Goal: Contribute content: Add original content to the website for others to see

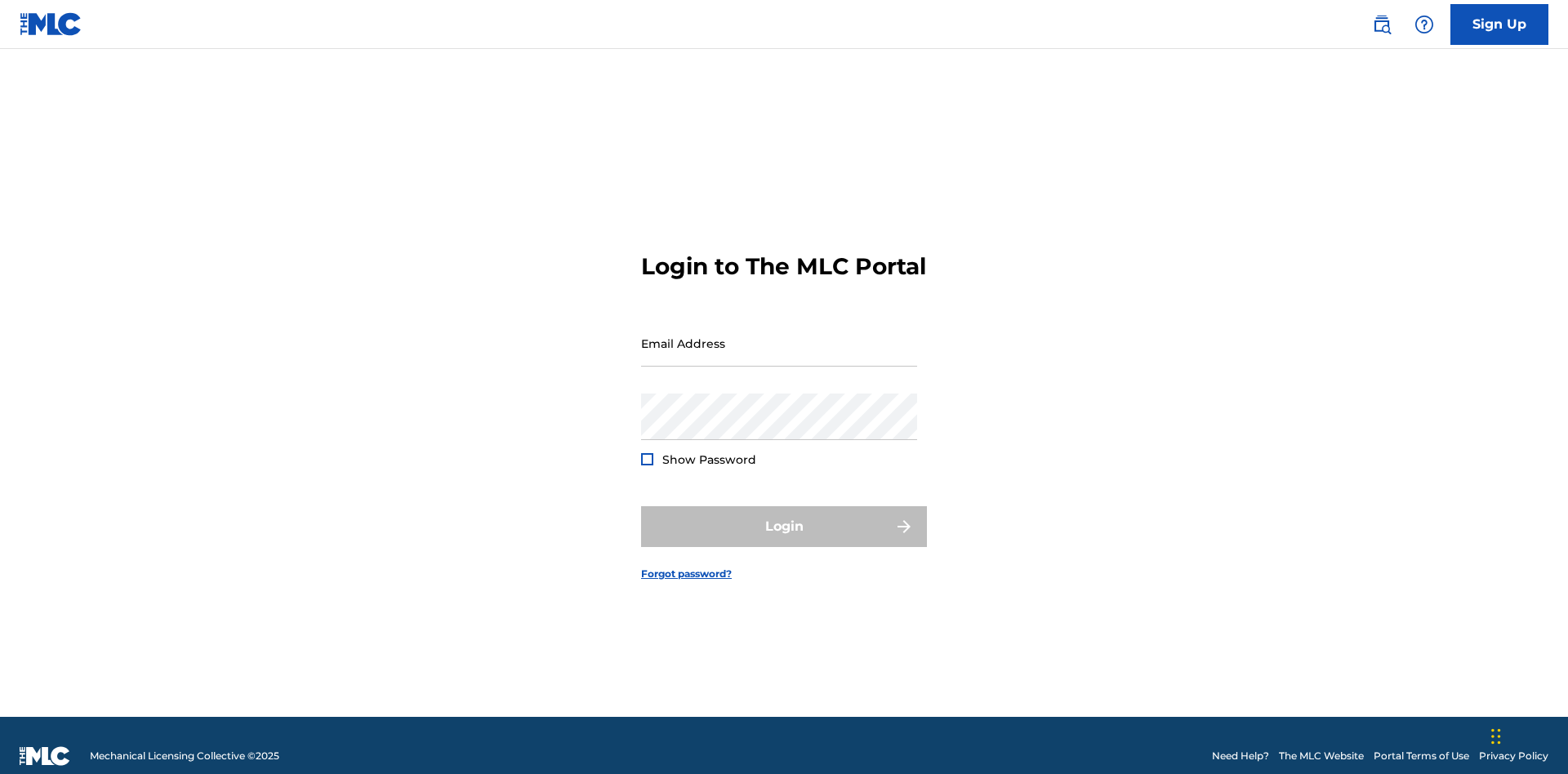
scroll to position [21, 0]
click at [779, 336] on input "Email Address" at bounding box center [779, 343] width 276 height 47
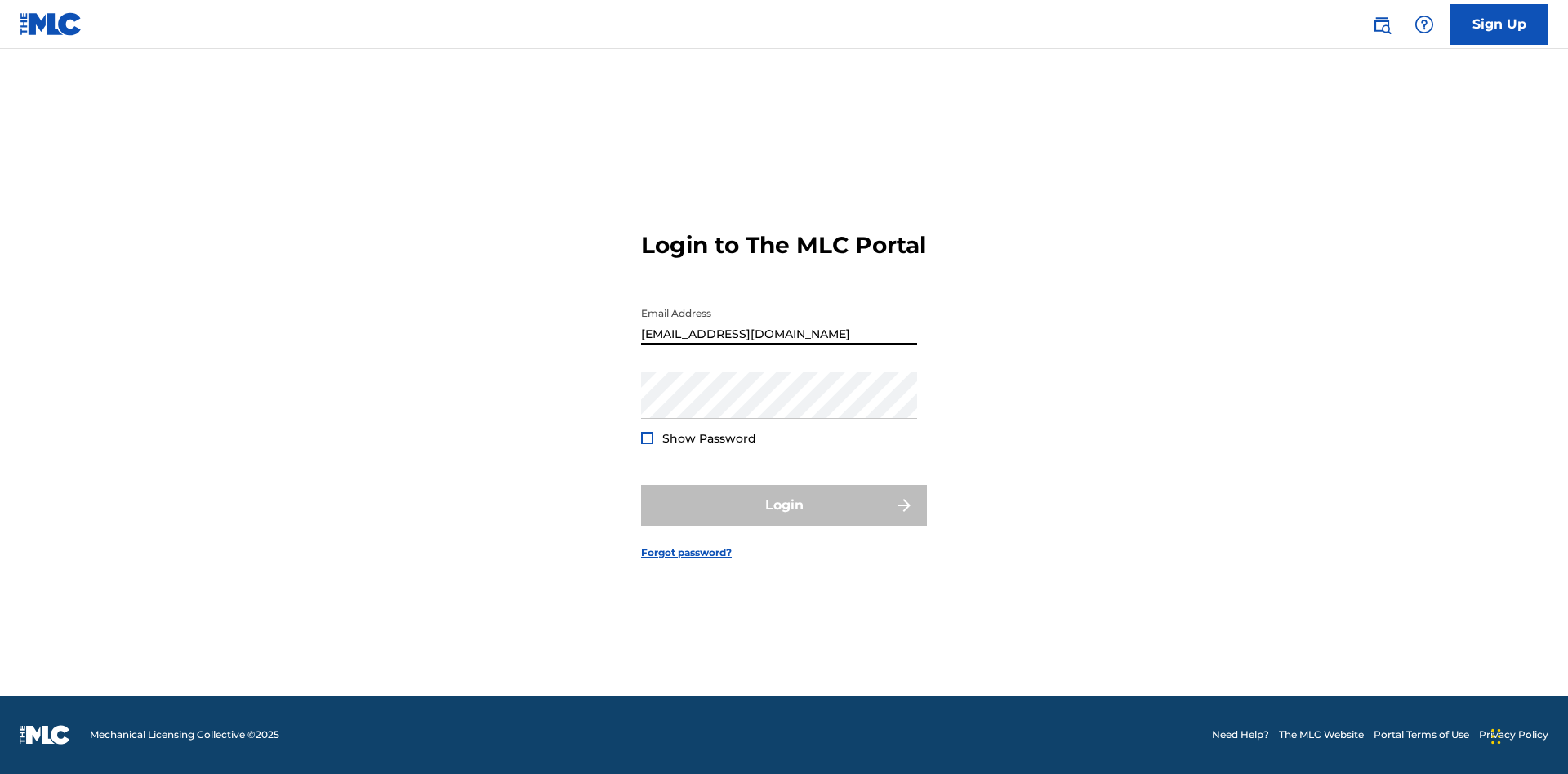
type input "[EMAIL_ADDRESS][DOMAIN_NAME]"
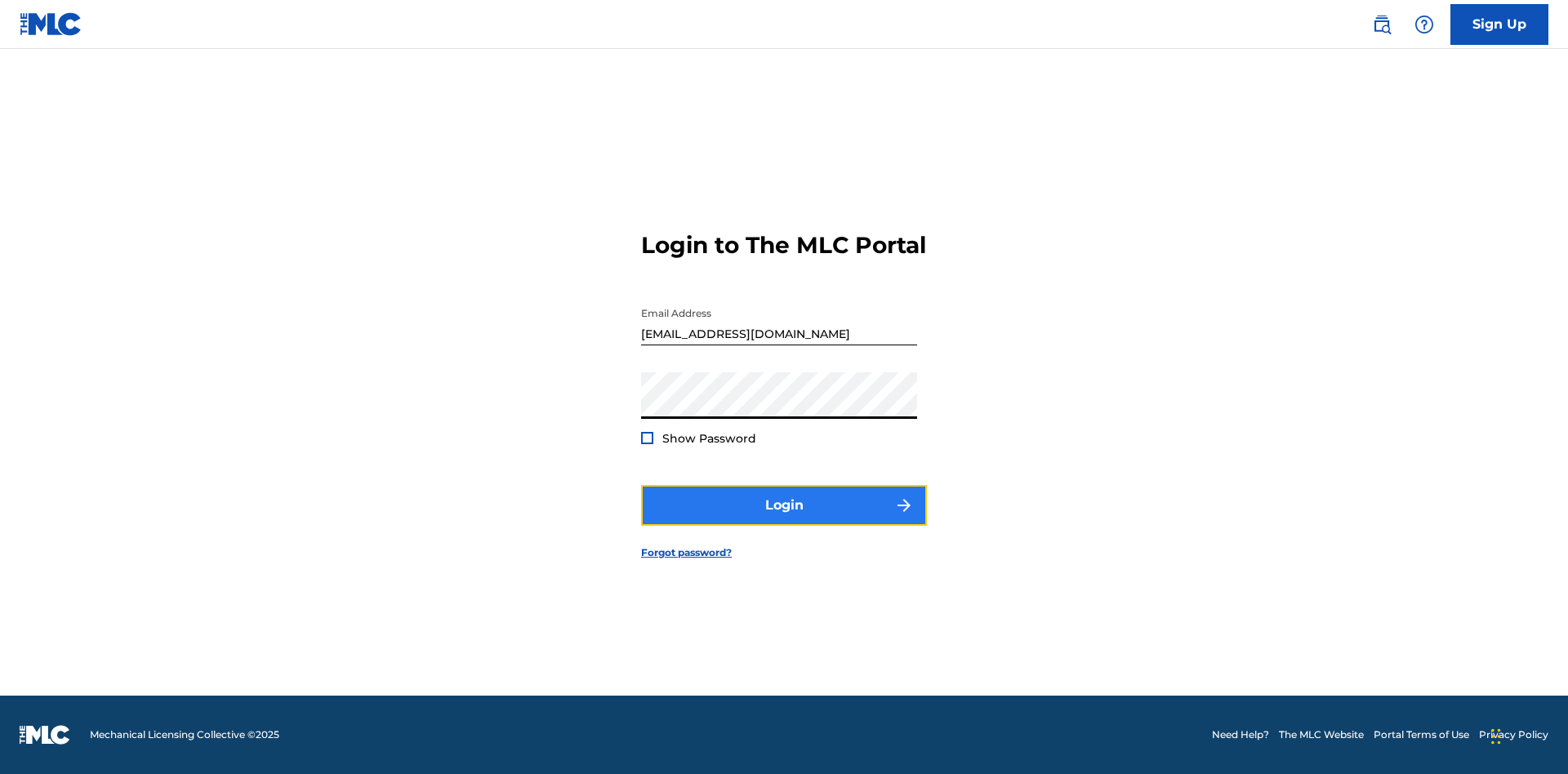
click at [784, 519] on button "Login" at bounding box center [783, 505] width 286 height 40
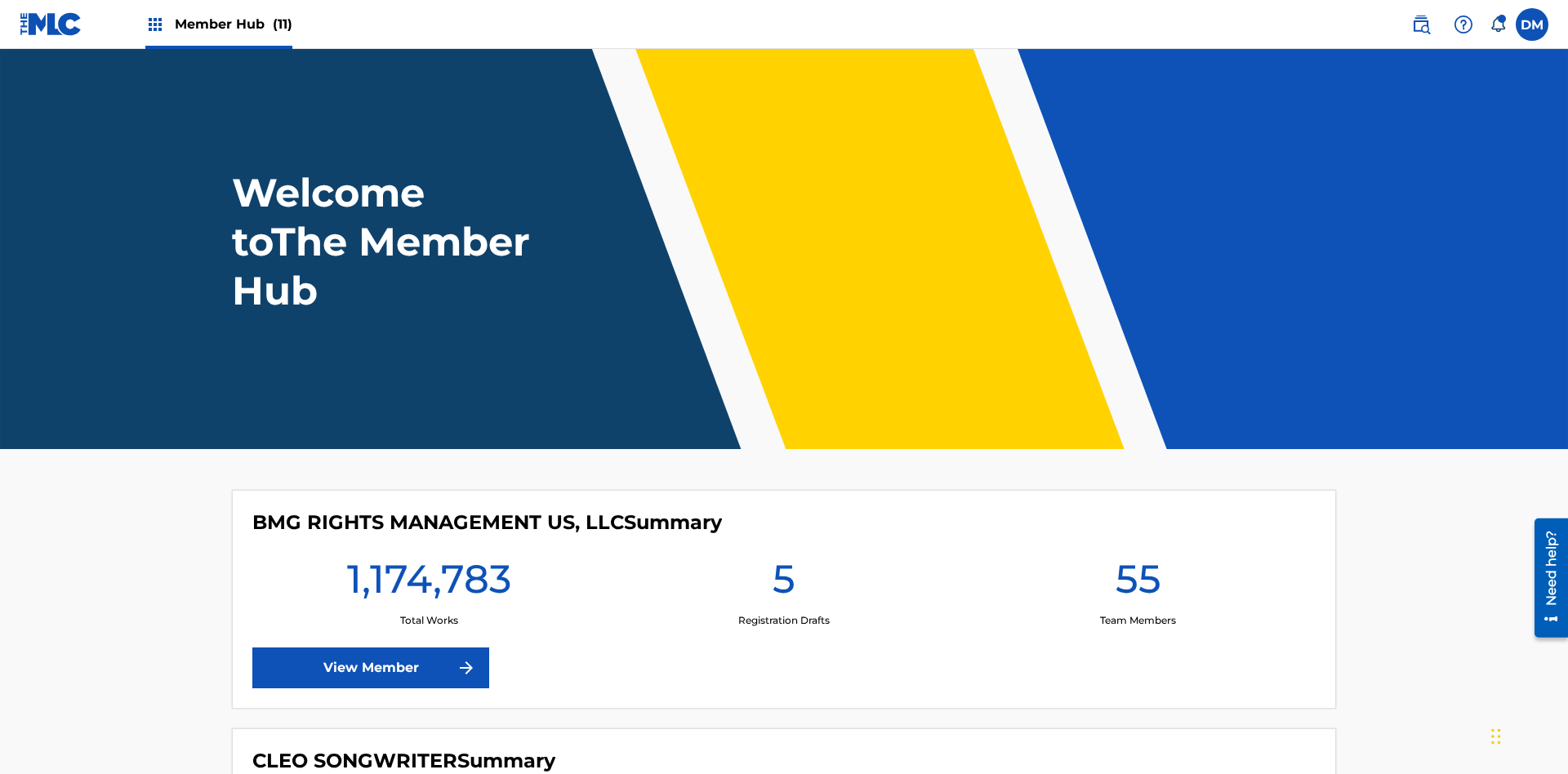
click at [233, 24] on span "Member Hub (11)" at bounding box center [234, 24] width 118 height 18
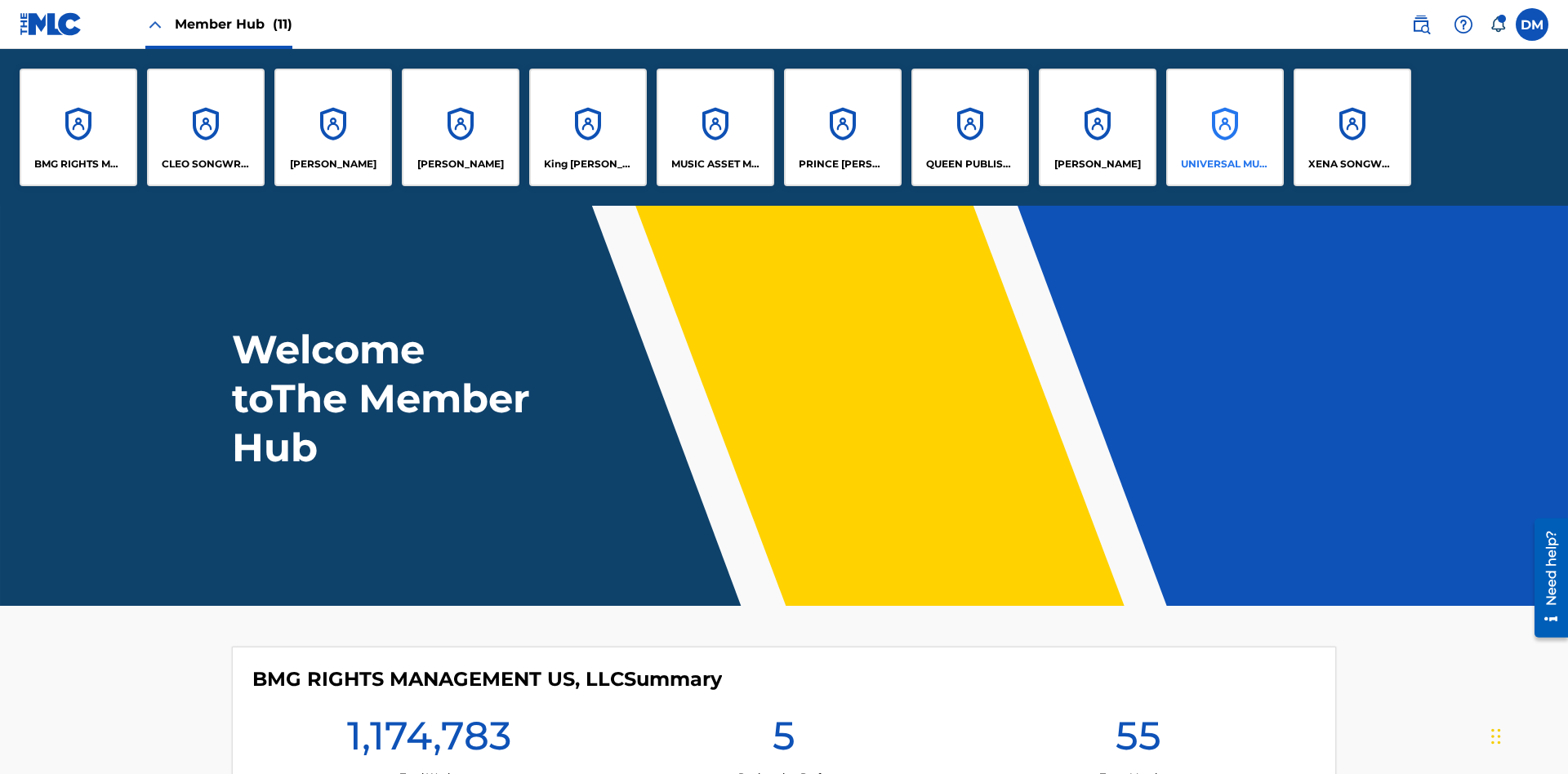
click at [1224, 164] on p "UNIVERSAL MUSIC PUB GROUP" at bounding box center [1224, 163] width 89 height 15
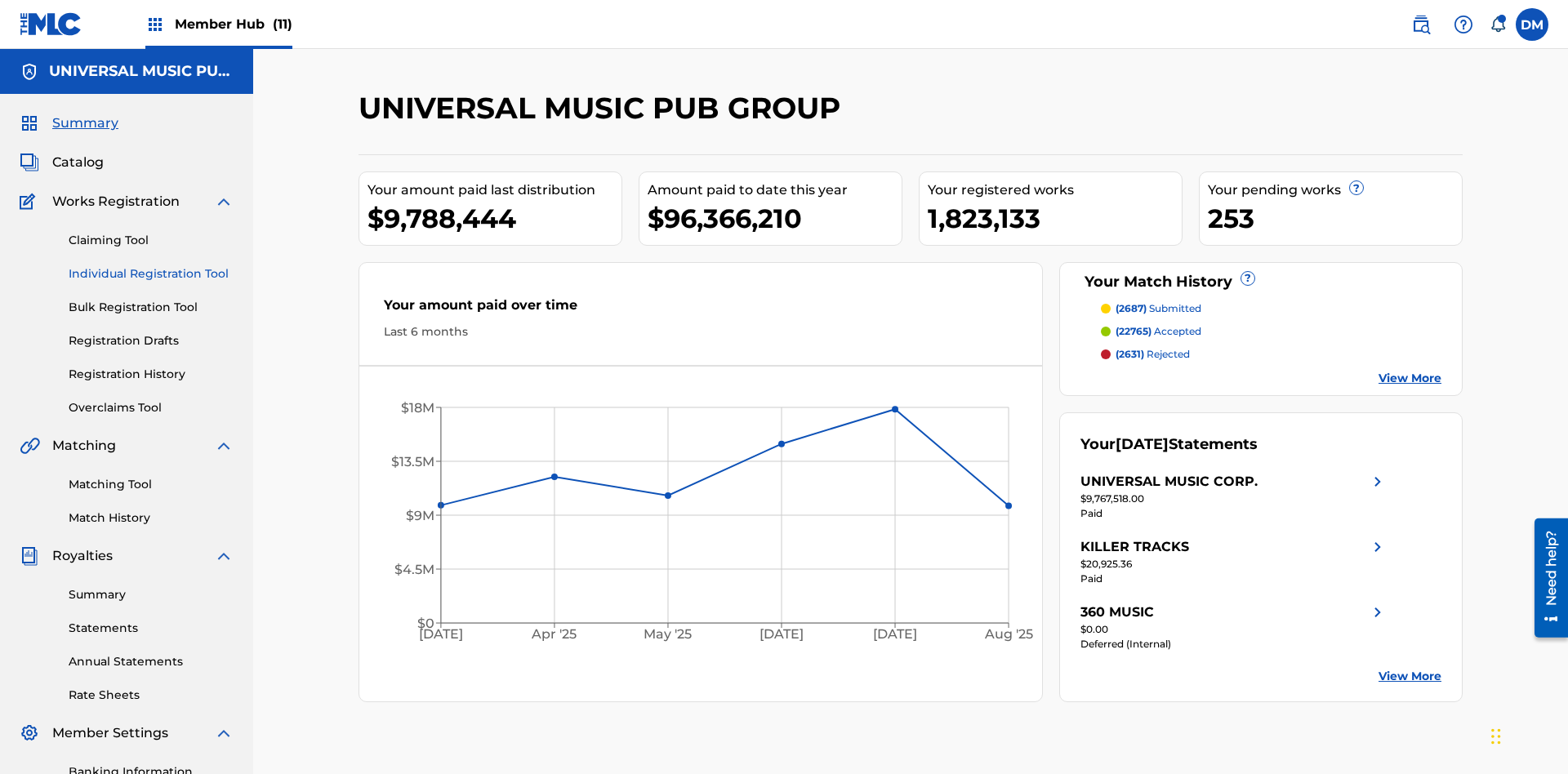
click at [151, 265] on link "Individual Registration Tool" at bounding box center [151, 274] width 165 height 18
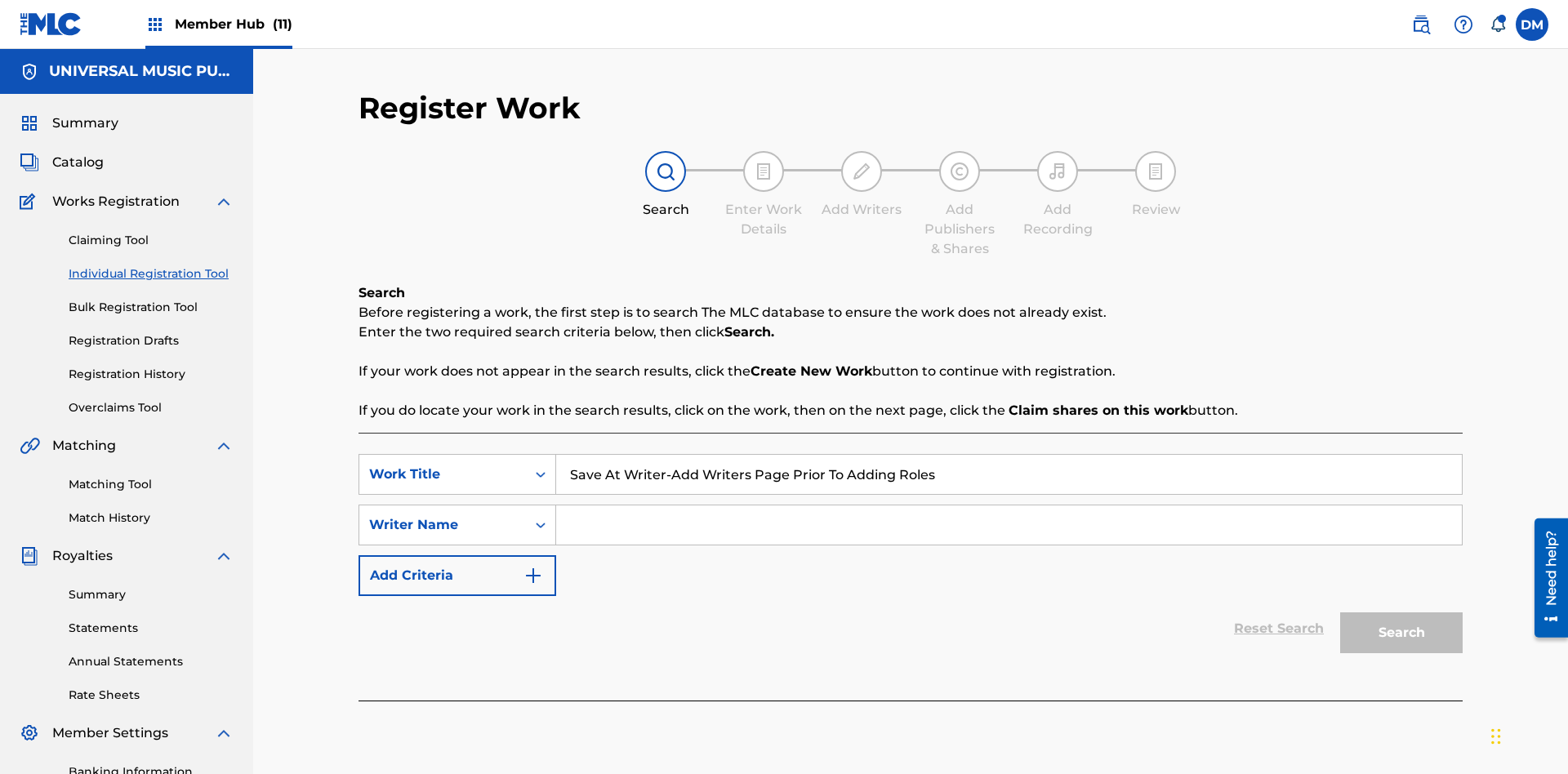
type input "Save At Writer-Add Writers Page Prior To Adding Roles"
click at [1008, 505] on input "Search Form" at bounding box center [1009, 524] width 905 height 40
type input "QWERTYUIOP"
click at [1401, 612] on button "Search" at bounding box center [1400, 633] width 122 height 40
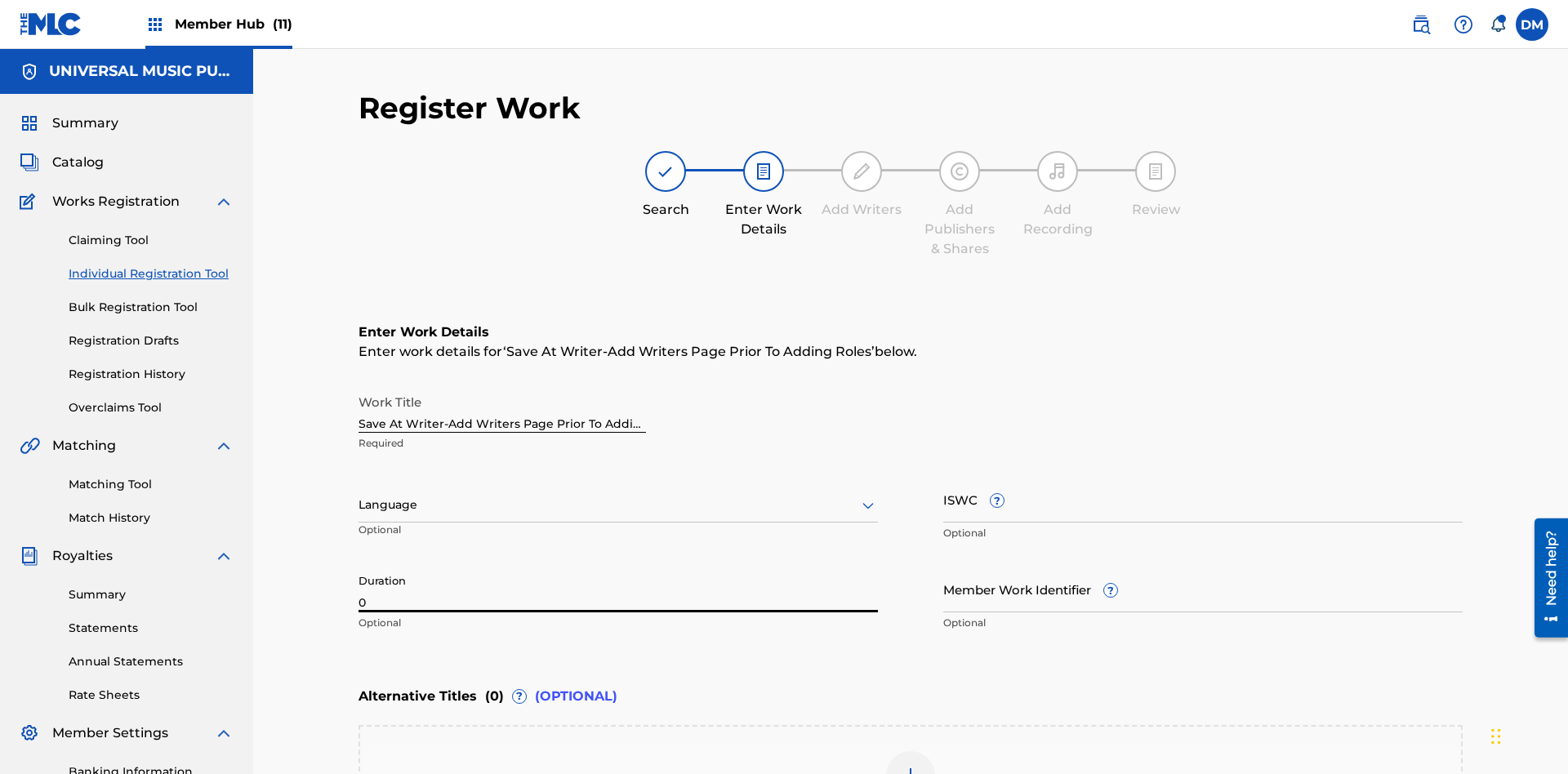
click at [618, 566] on input "0" at bounding box center [618, 589] width 519 height 47
type input "00:00"
click at [867, 496] on icon at bounding box center [867, 505] width 19 height 19
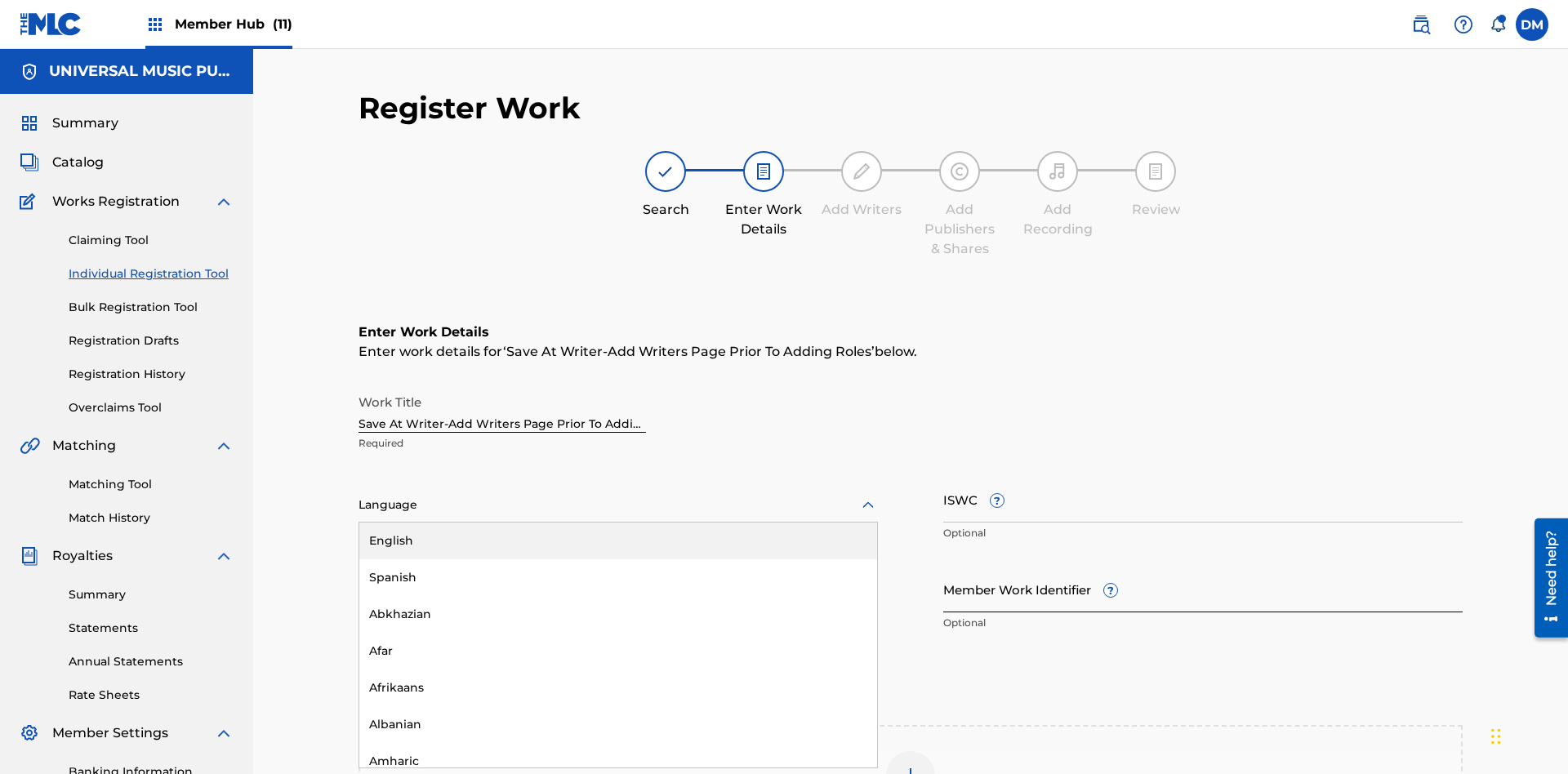
click at [618, 633] on div "Afar" at bounding box center [618, 651] width 518 height 37
click at [1202, 566] on input "Member Work Identifier ?" at bounding box center [1202, 589] width 519 height 47
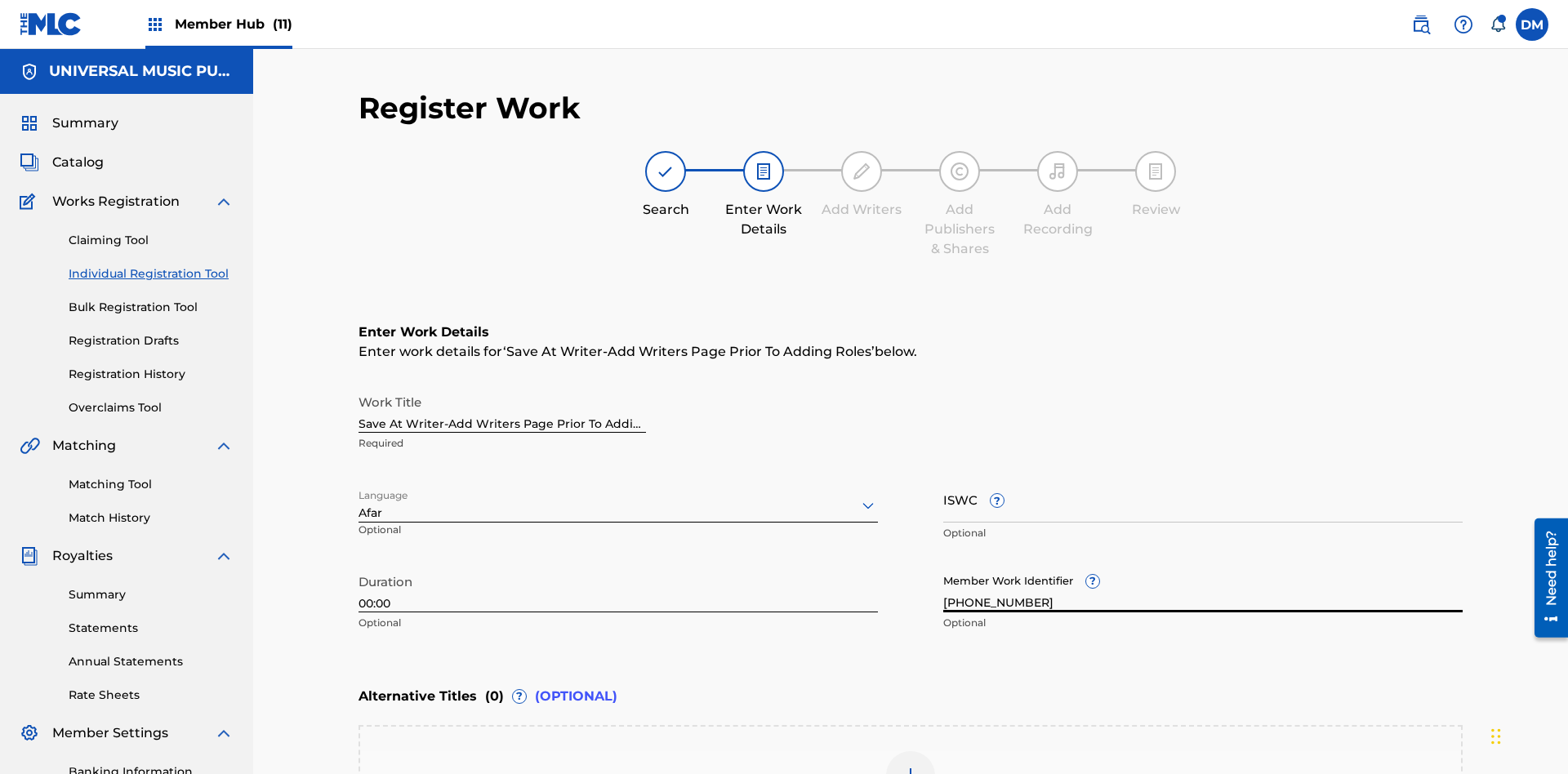
type input "[PHONE_NUMBER]"
click at [1202, 476] on input "ISWC ?" at bounding box center [1202, 499] width 519 height 47
type input "T-123.456.789-4"
click at [911, 765] on img at bounding box center [911, 775] width 19 height 19
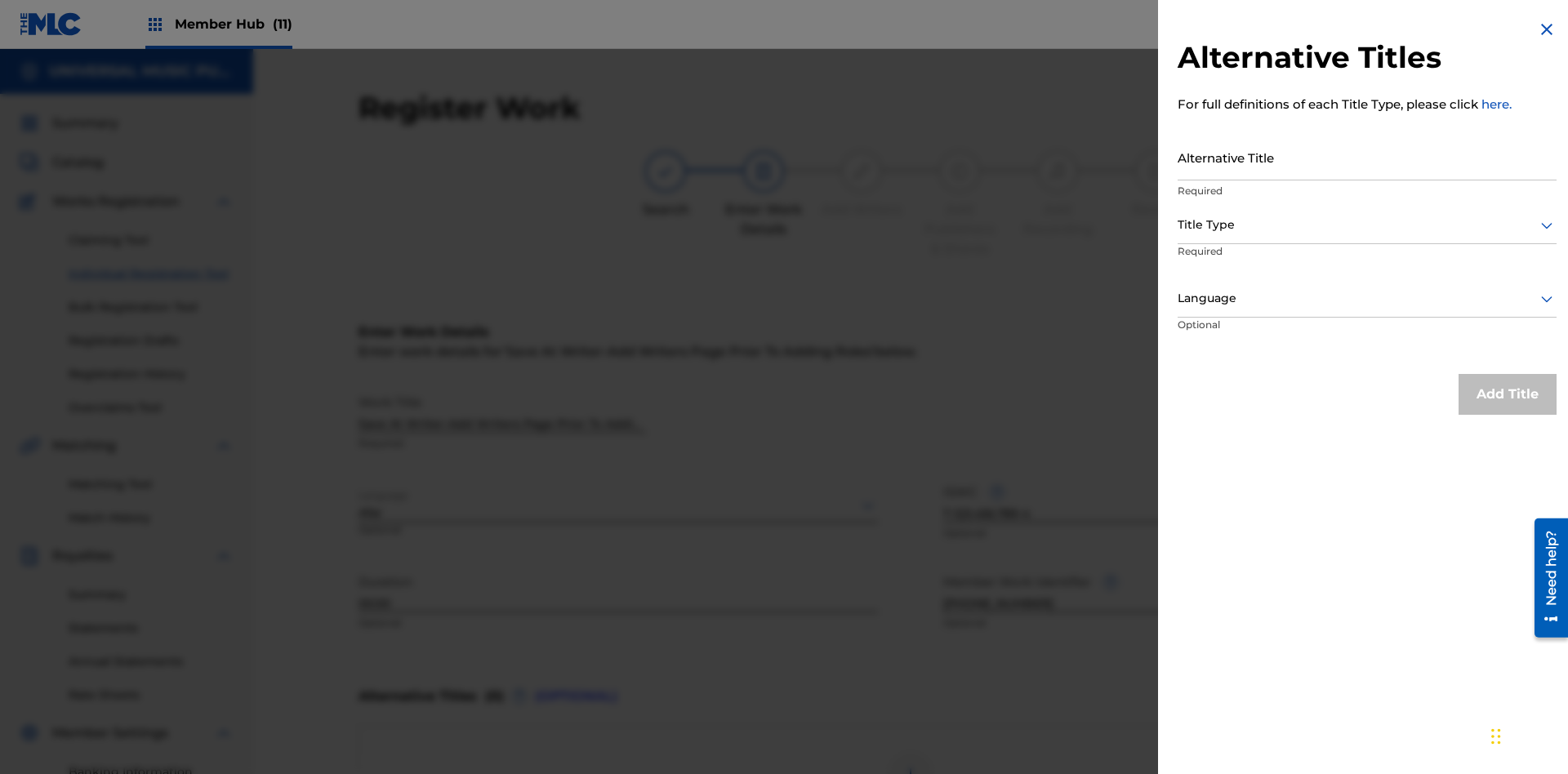
click at [1367, 156] on input "Alternative Title" at bounding box center [1367, 156] width 379 height 47
type input "Alt Title"
click at [1367, 224] on div at bounding box center [1367, 224] width 379 height 20
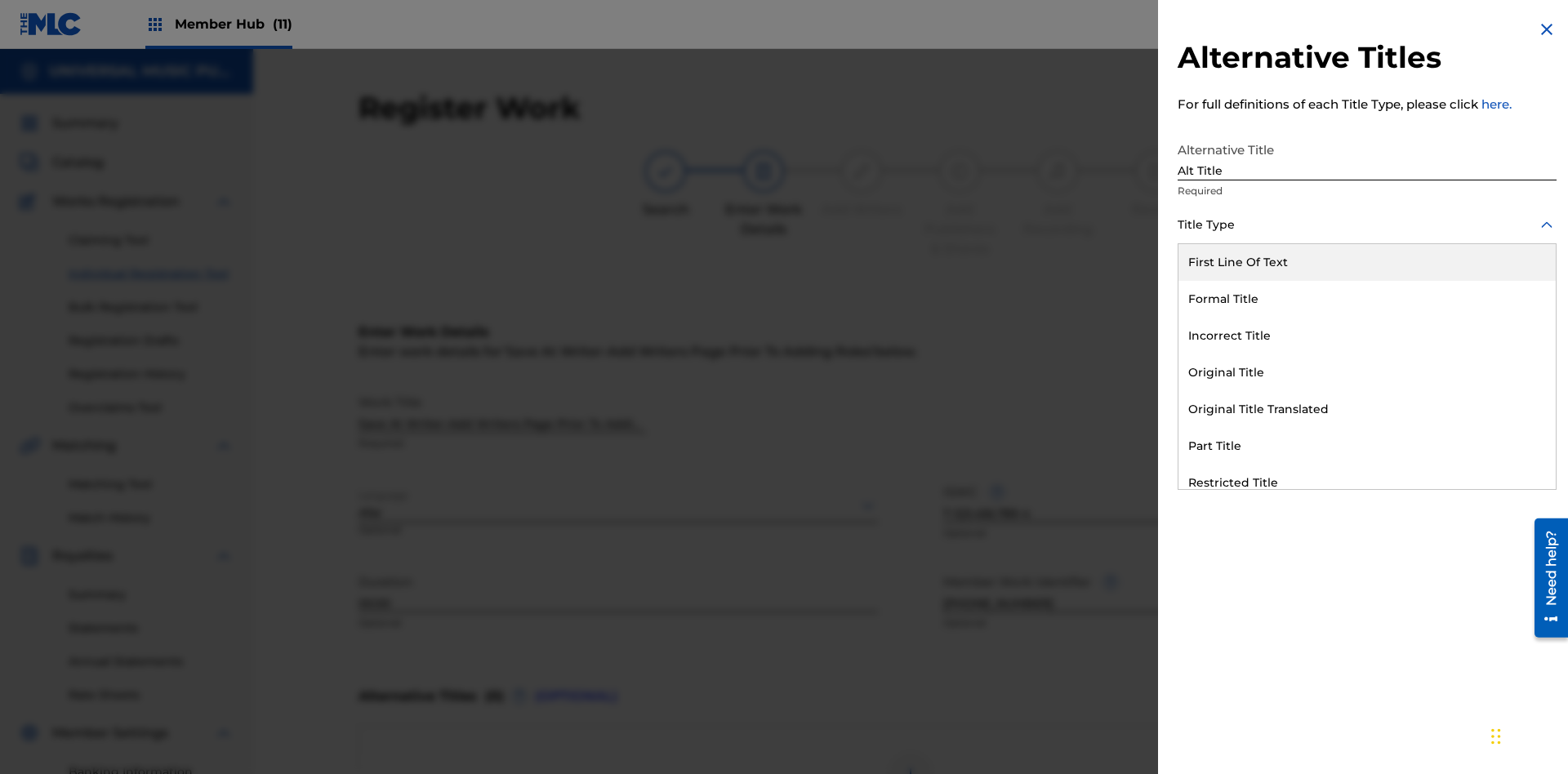
click at [1367, 373] on div "Original Title" at bounding box center [1366, 373] width 377 height 37
click at [1367, 298] on div at bounding box center [1367, 298] width 379 height 20
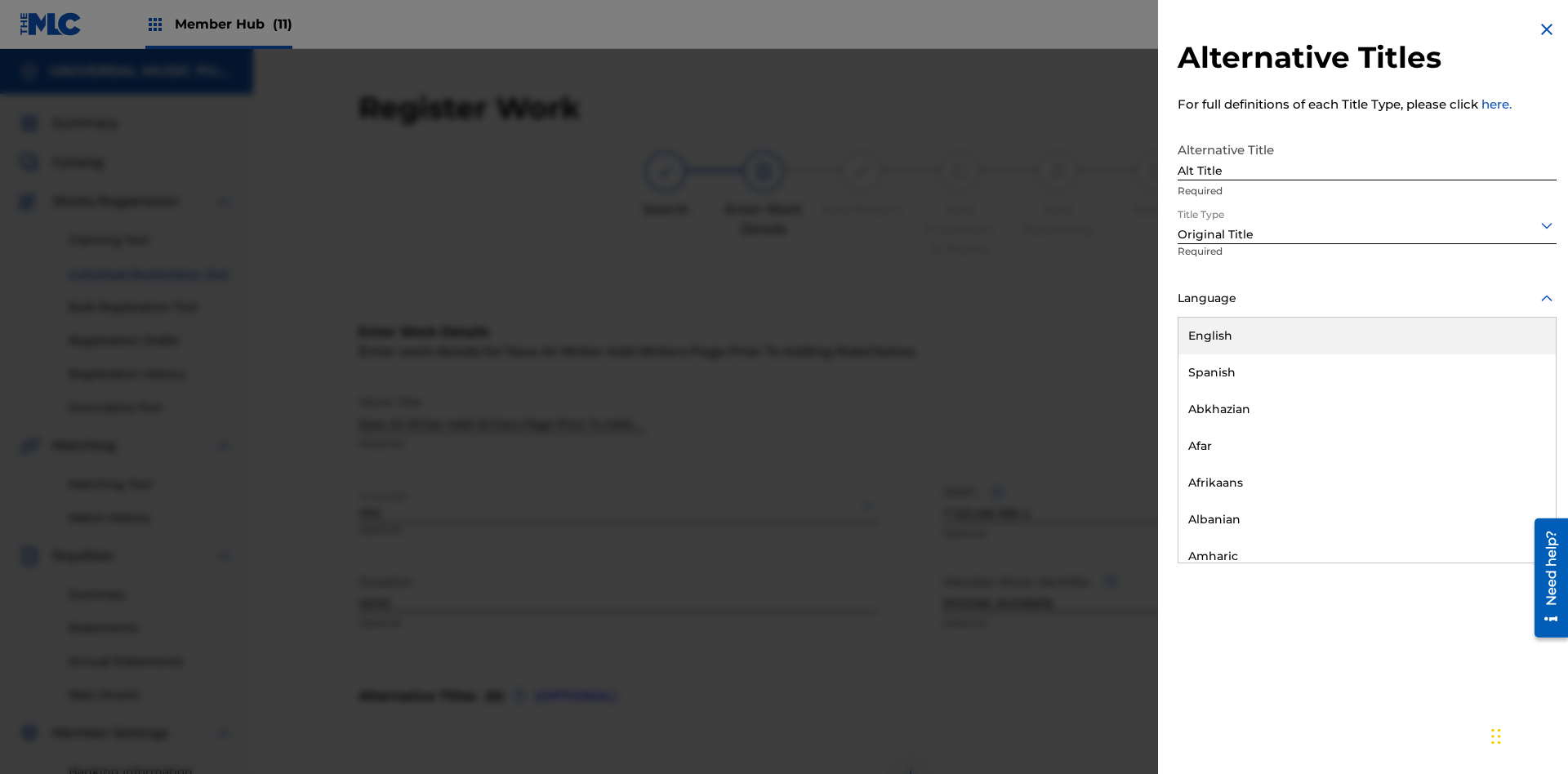
click at [1507, 394] on button "Add Title" at bounding box center [1506, 394] width 98 height 40
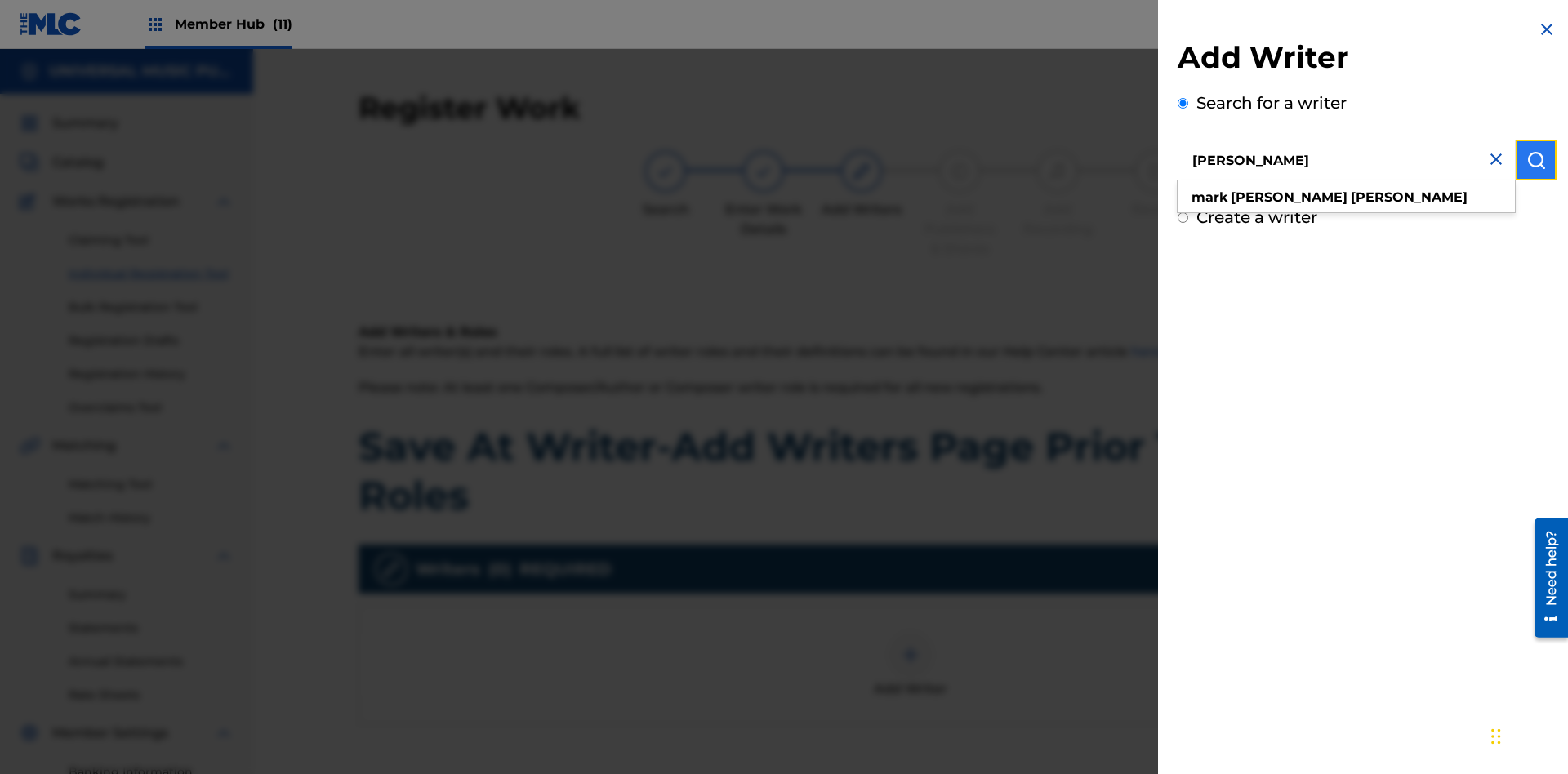
click at [1535, 160] on img "submit" at bounding box center [1535, 160] width 19 height 19
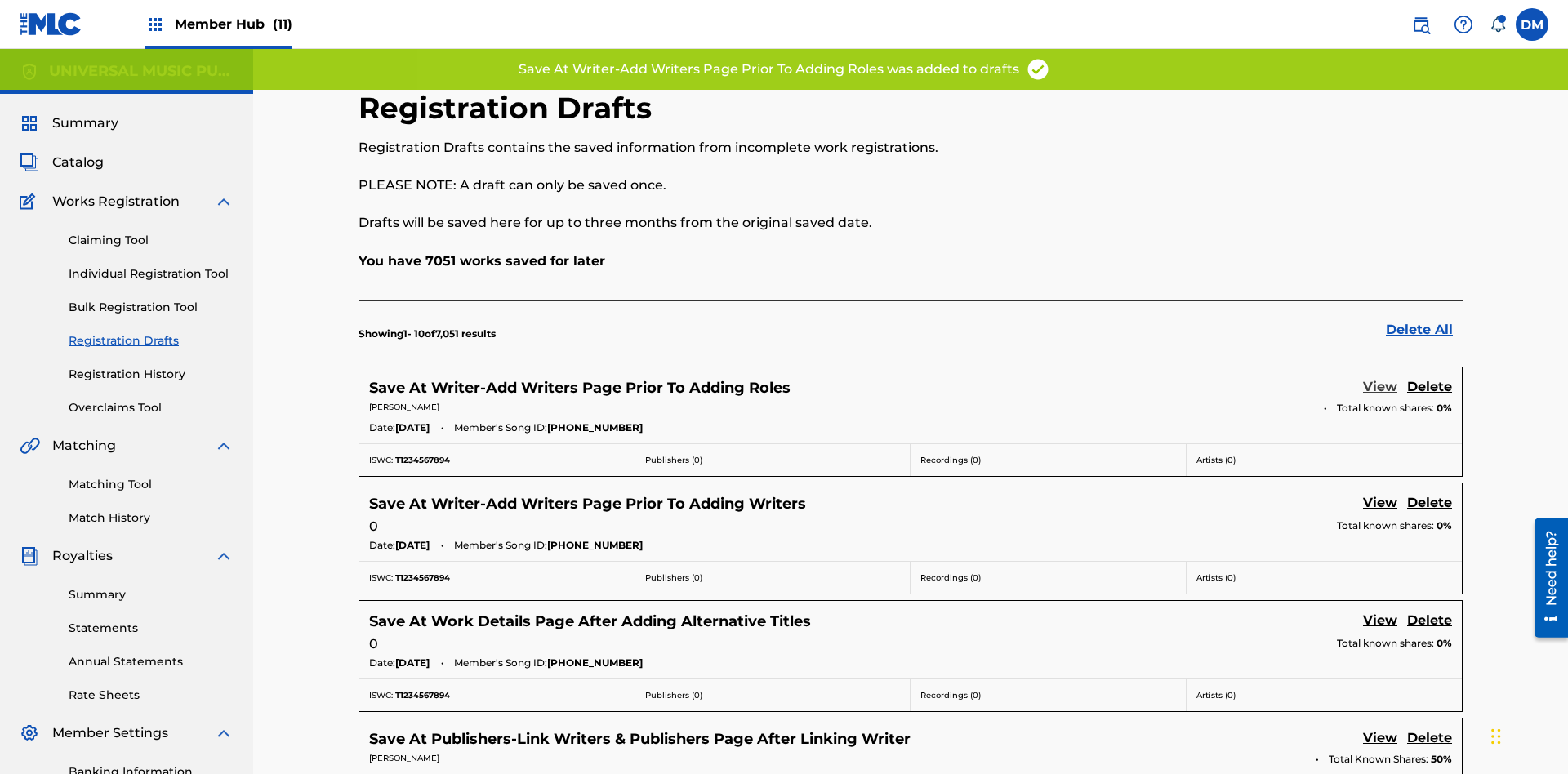
click at [1380, 377] on link "View" at bounding box center [1379, 387] width 34 height 22
